Goal: Task Accomplishment & Management: Use online tool/utility

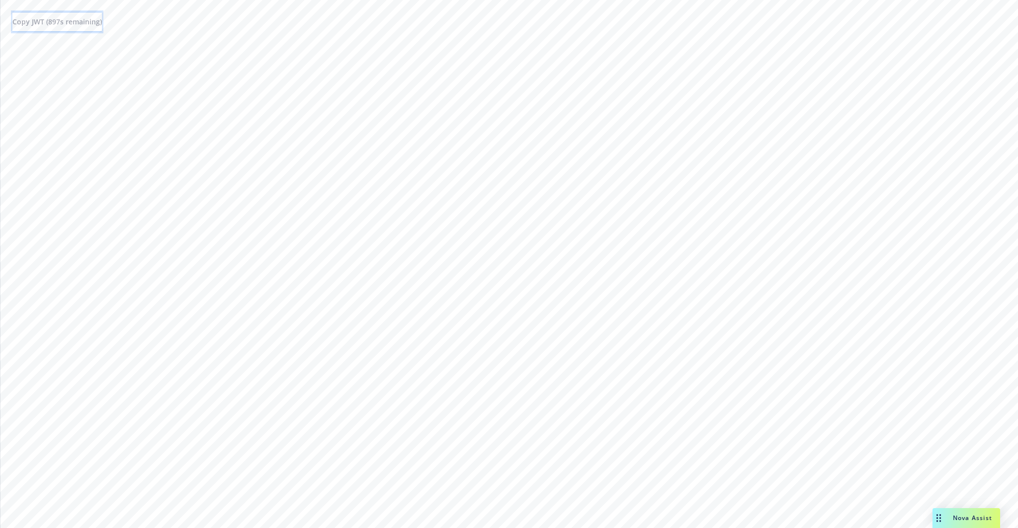
click at [98, 30] on button "Copy JWT ( 897 s remaining)" at bounding box center [56, 22] width 89 height 20
